Goal: Navigation & Orientation: Find specific page/section

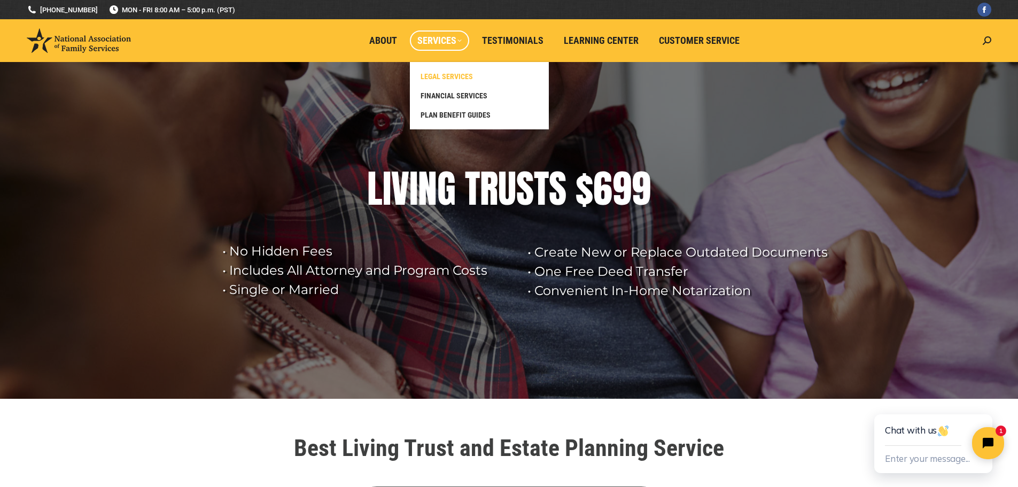
click at [450, 74] on span "LEGAL SERVICES" at bounding box center [446, 77] width 52 height 10
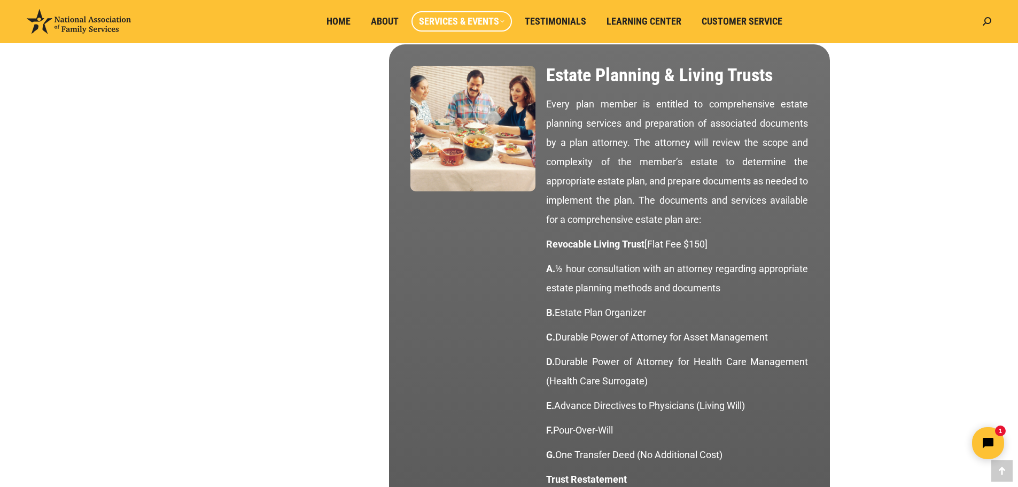
scroll to position [961, 0]
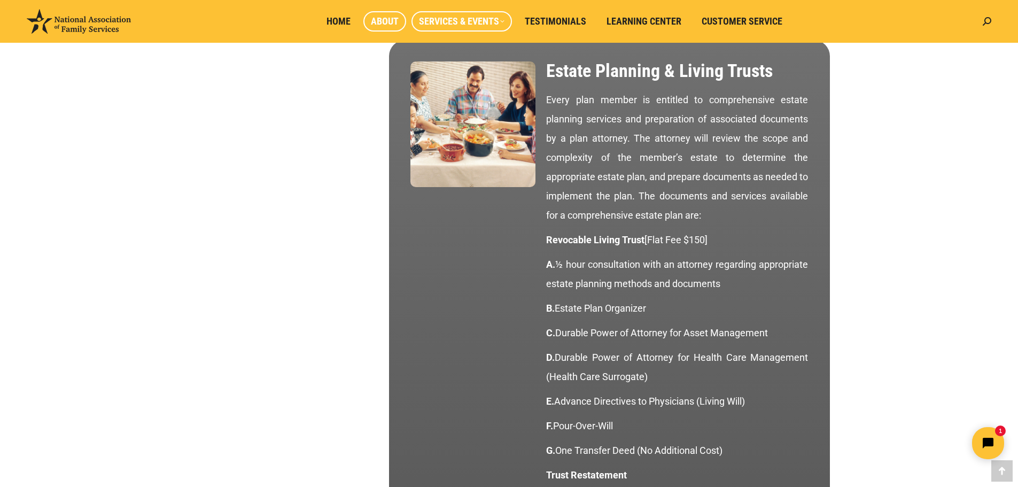
click at [383, 30] on link "About" at bounding box center [384, 21] width 43 height 20
